Goal: Information Seeking & Learning: Understand process/instructions

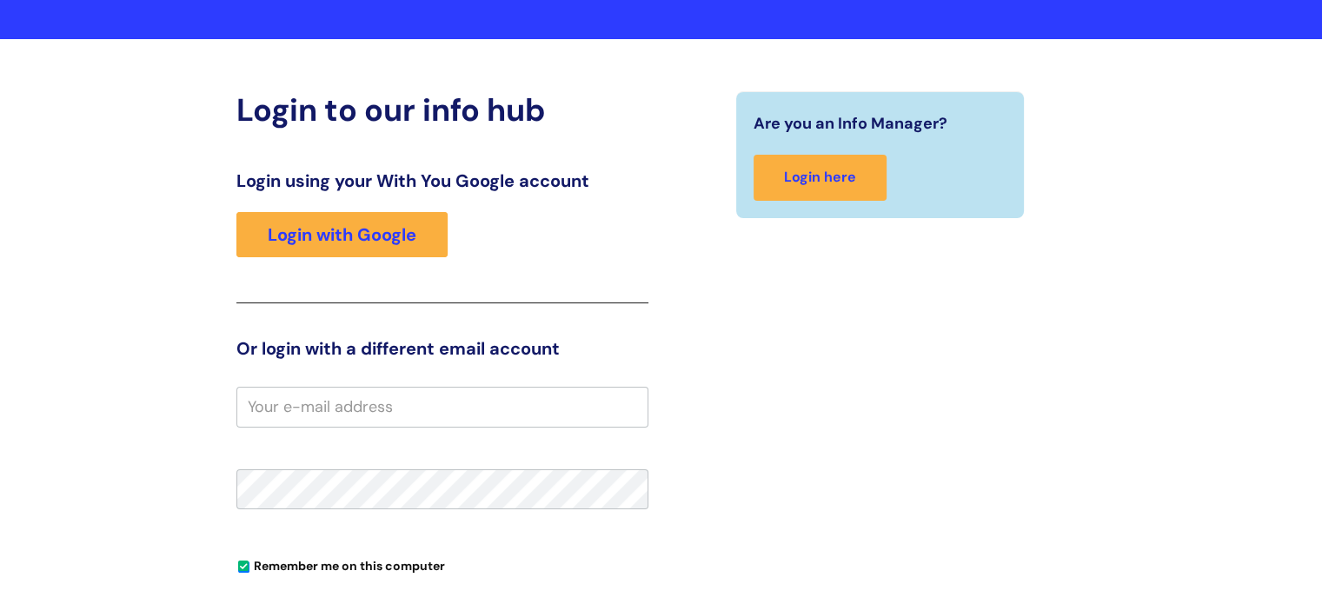
scroll to position [87, 0]
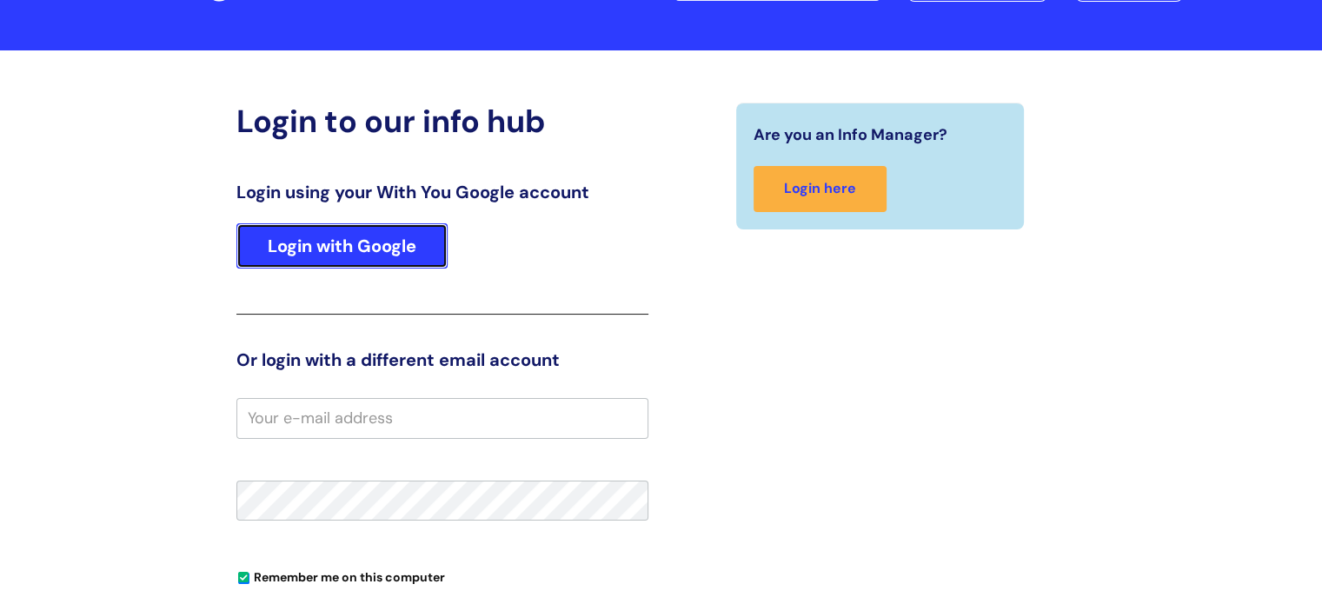
click at [351, 246] on link "Login with Google" at bounding box center [341, 245] width 211 height 45
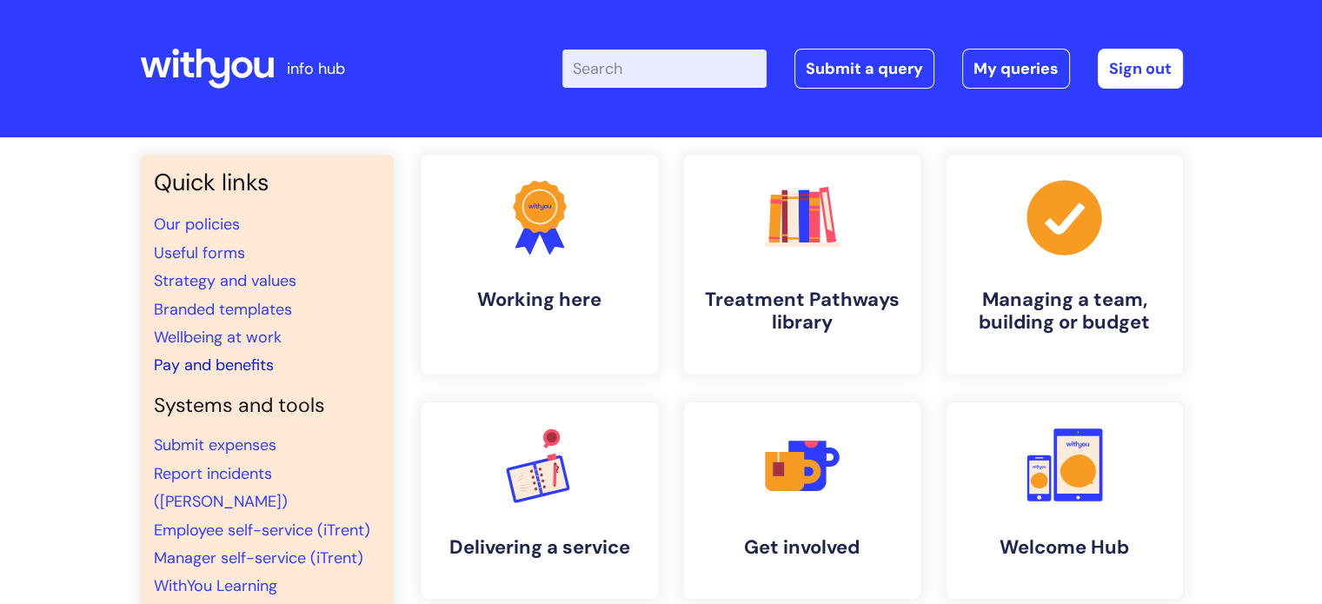
click at [182, 360] on link "Pay and benefits" at bounding box center [214, 365] width 120 height 21
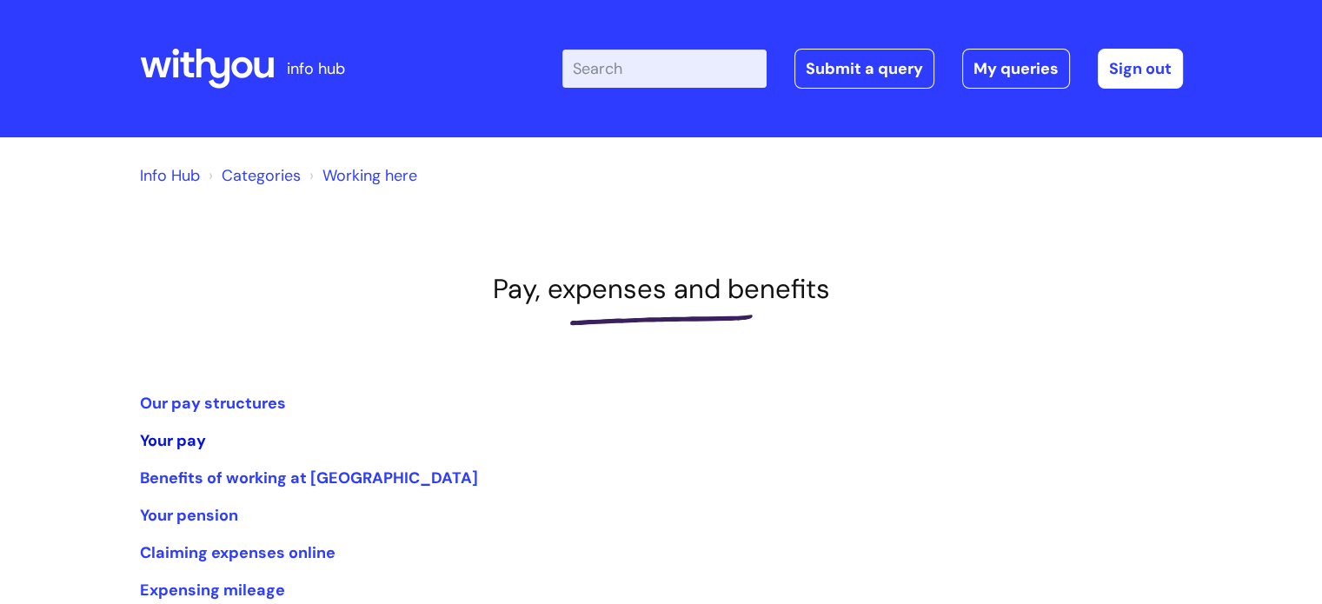
click at [155, 441] on link "Your pay" at bounding box center [173, 440] width 66 height 21
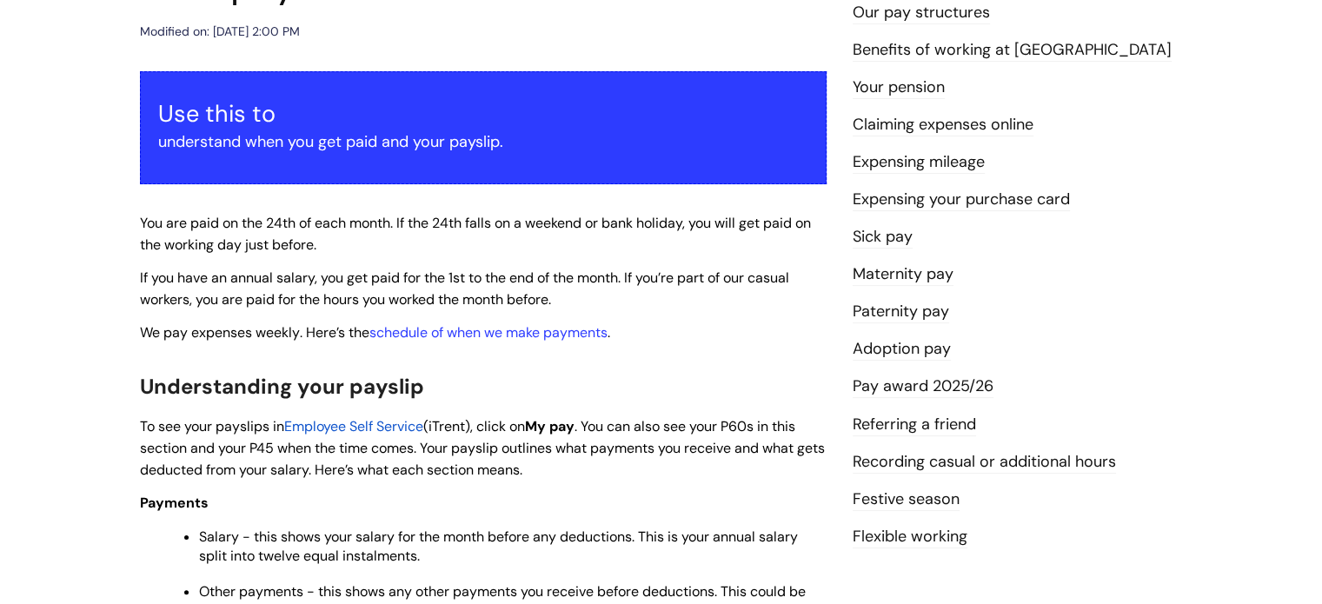
scroll to position [261, 0]
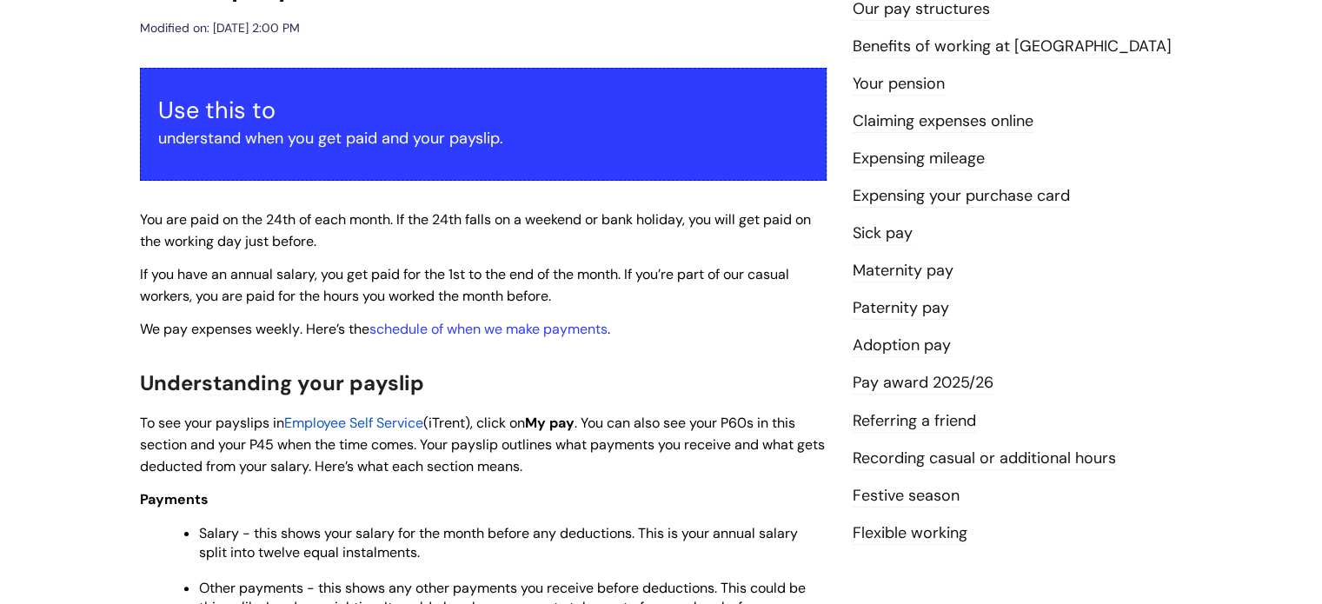
click at [301, 427] on span "Employee Self Service" at bounding box center [353, 423] width 139 height 18
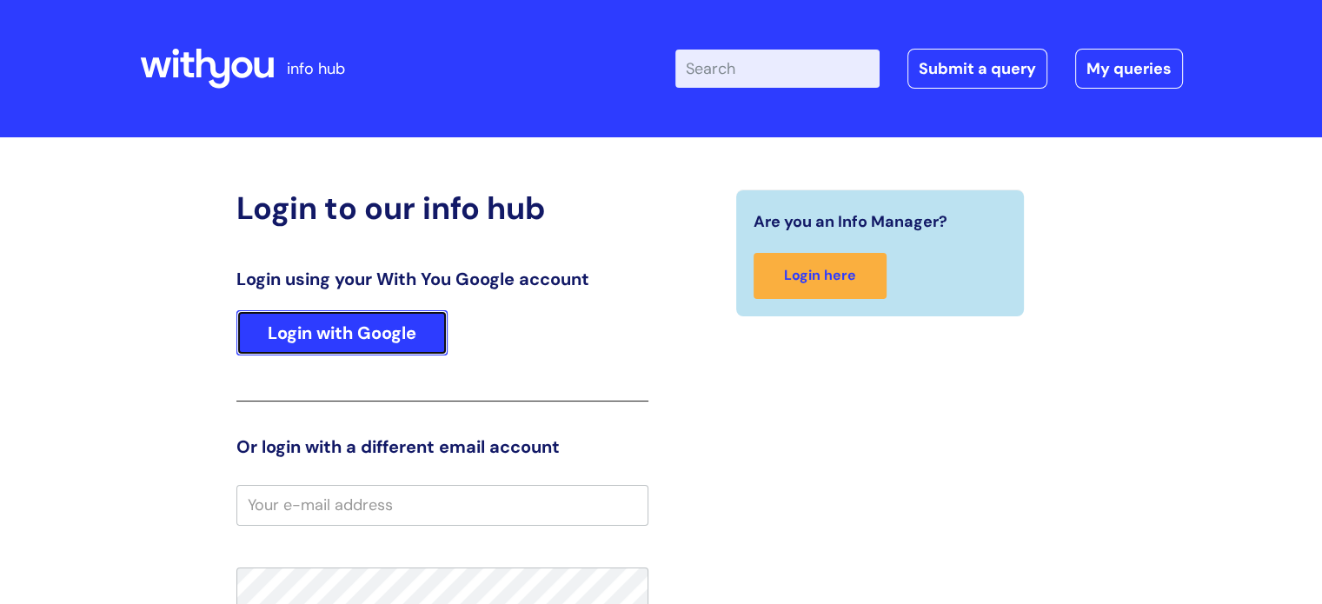
click at [315, 340] on link "Login with Google" at bounding box center [341, 332] width 211 height 45
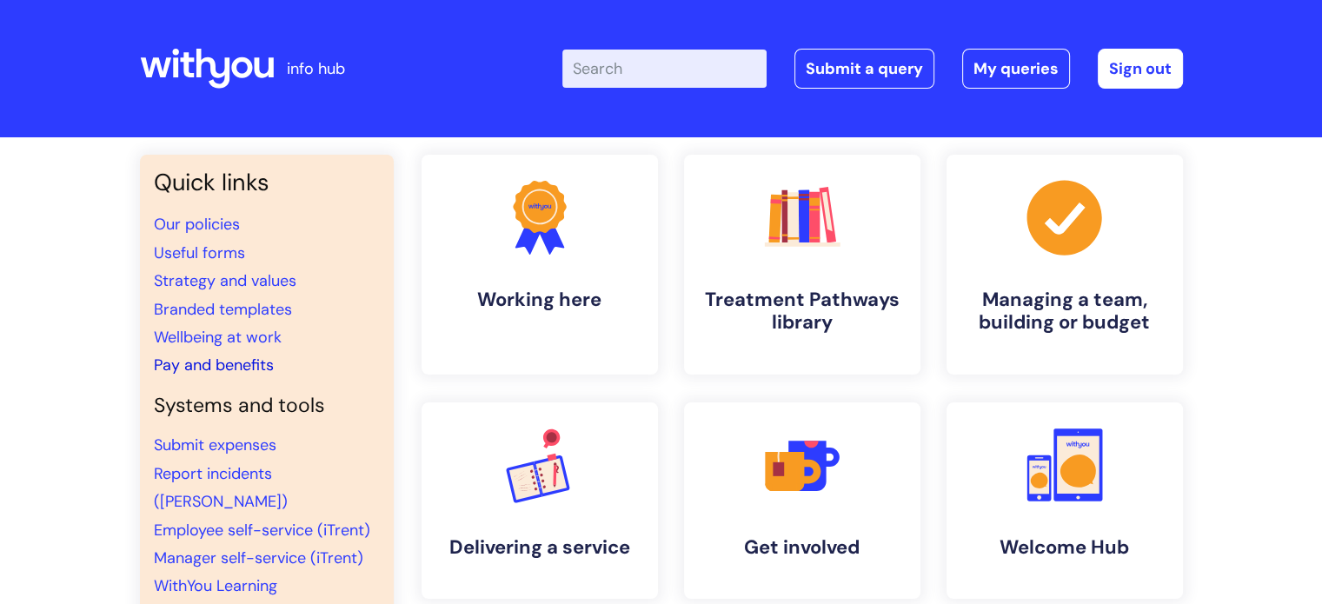
click at [200, 357] on link "Pay and benefits" at bounding box center [214, 365] width 120 height 21
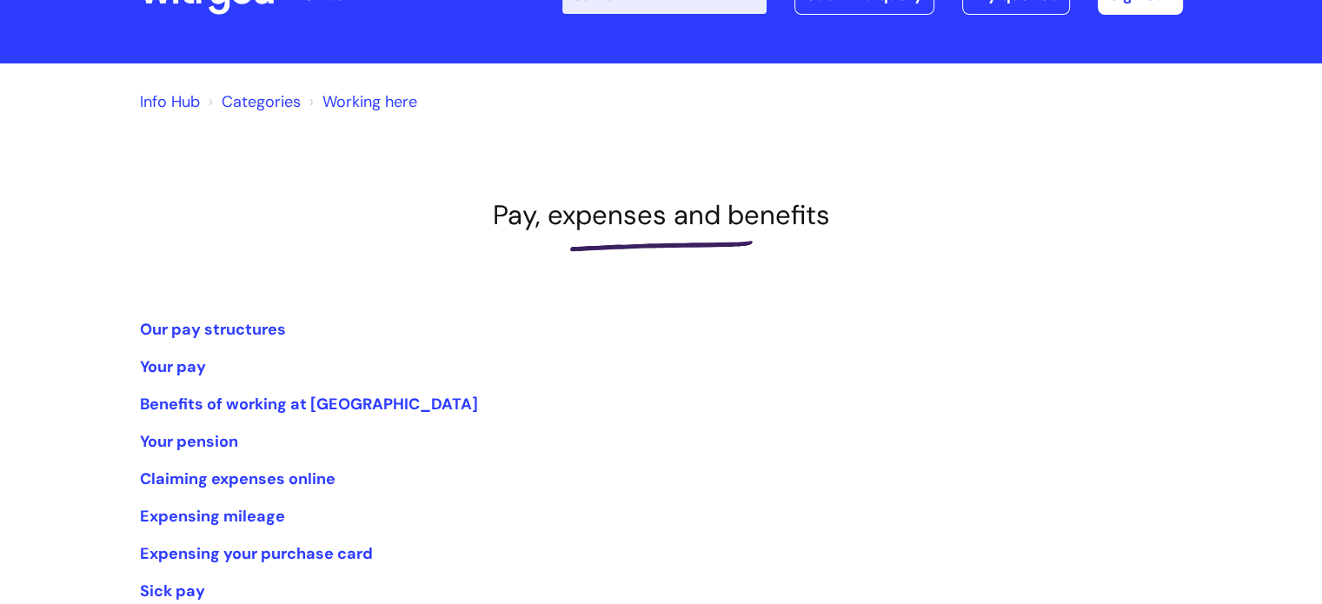
scroll to position [174, 0]
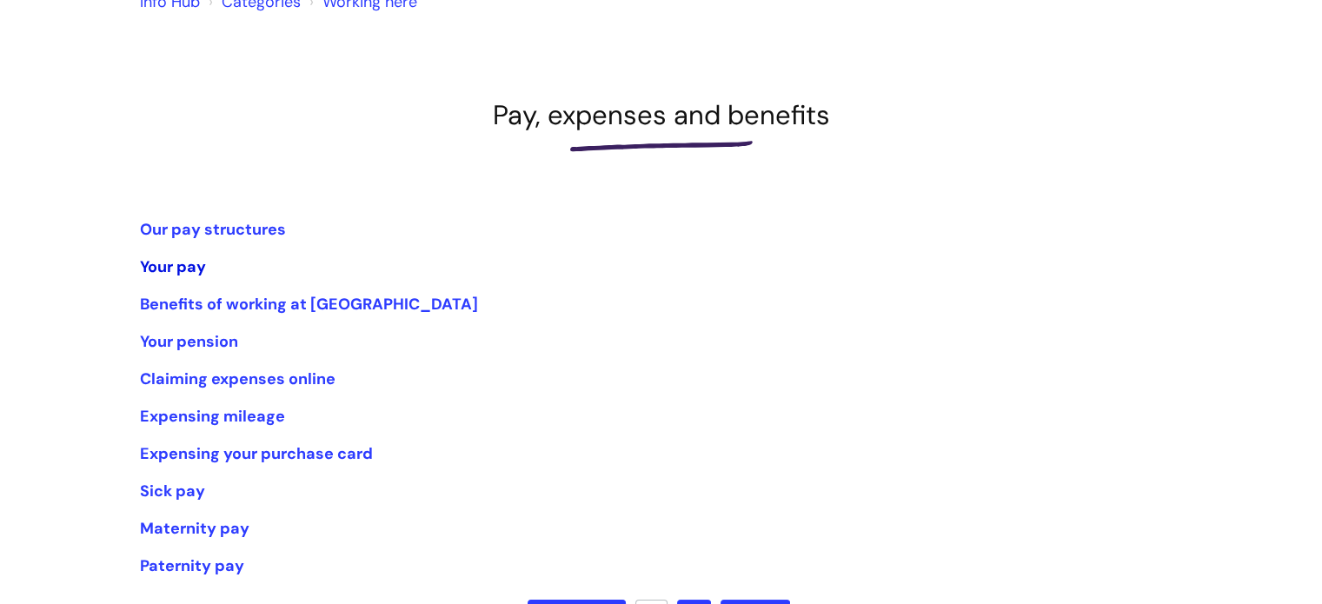
click at [152, 264] on link "Your pay" at bounding box center [173, 266] width 66 height 21
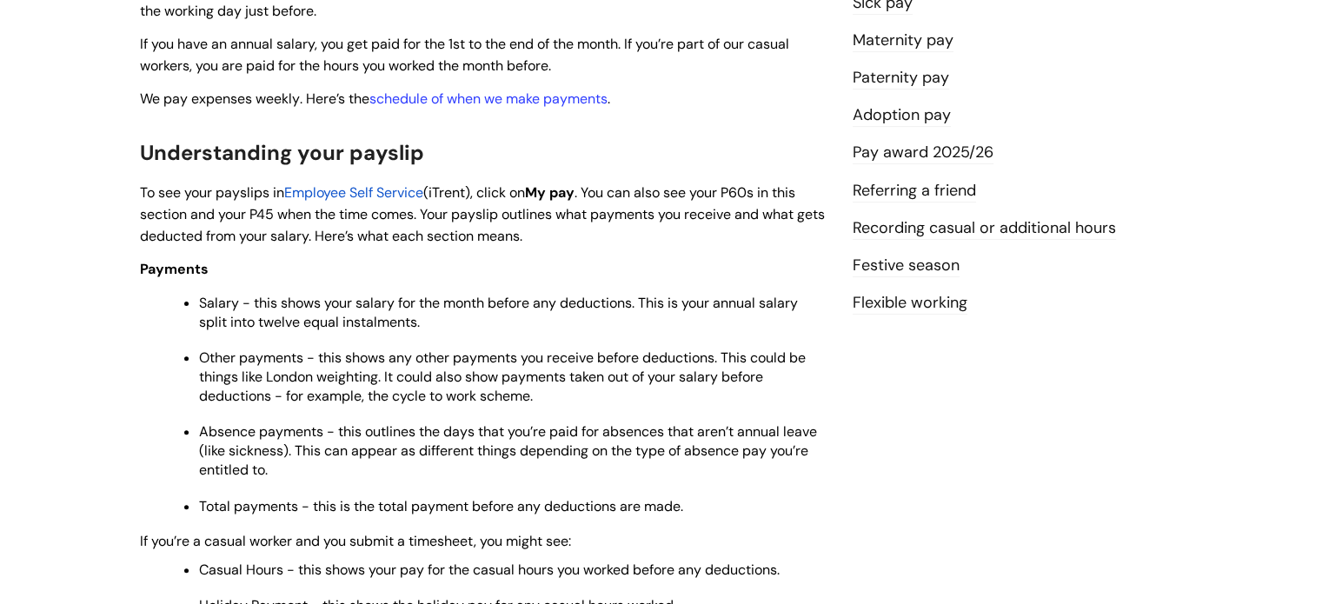
scroll to position [521, 0]
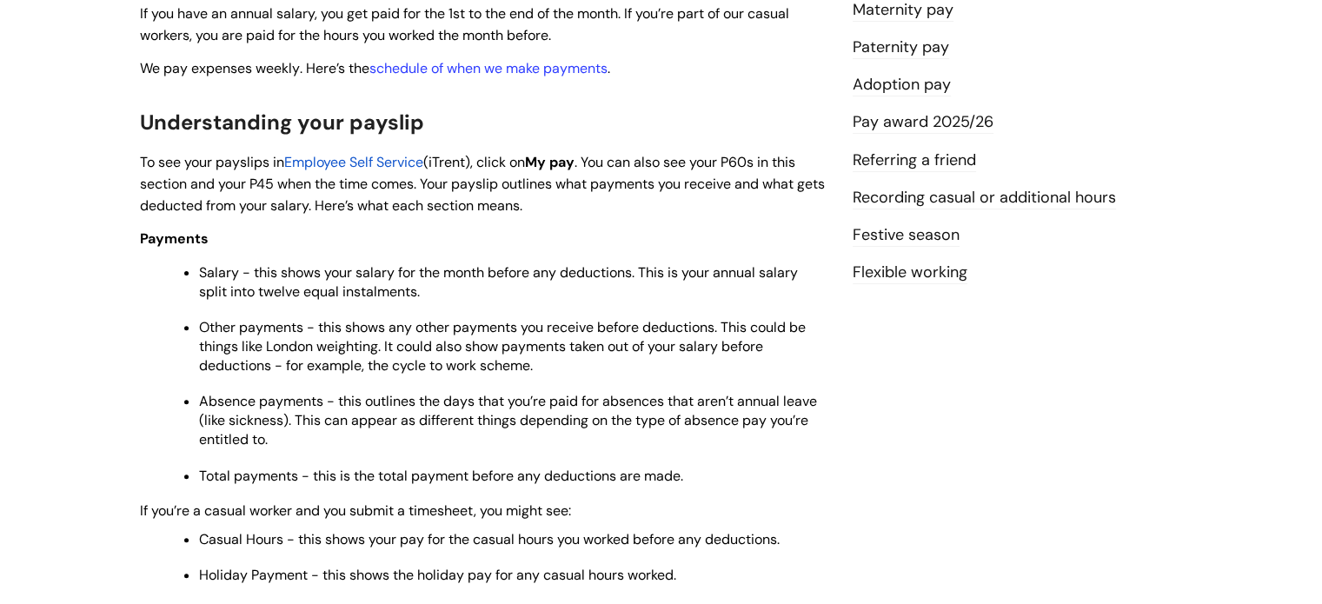
click at [414, 162] on span "Employee Self Service" at bounding box center [353, 162] width 139 height 18
